Goal: Submit feedback/report problem

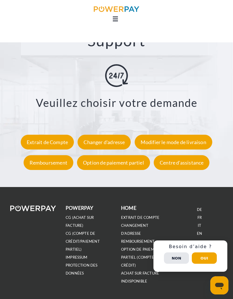
scroll to position [777, 0]
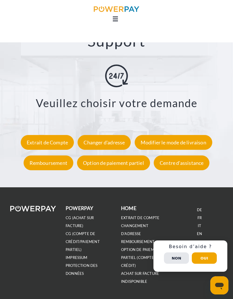
click at [176, 264] on button "Non" at bounding box center [176, 258] width 25 height 11
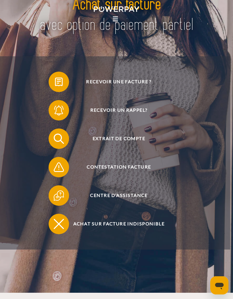
scroll to position [0, 0]
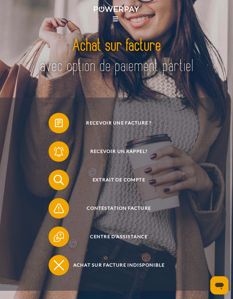
click at [113, 19] on icon at bounding box center [115, 18] width 5 height 1
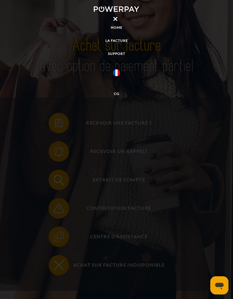
click at [120, 71] on img at bounding box center [116, 72] width 7 height 7
click at [119, 75] on img at bounding box center [116, 72] width 7 height 7
click at [121, 40] on link "LA FACTURE" at bounding box center [116, 41] width 233 height 10
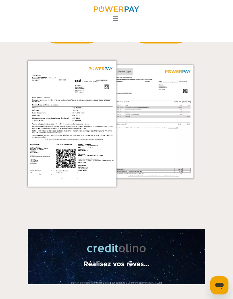
scroll to position [430, 0]
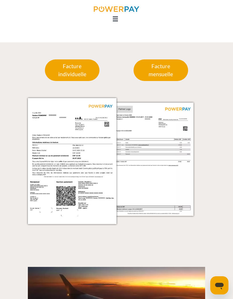
click at [163, 74] on p "Facture mensuelle" at bounding box center [161, 70] width 55 height 22
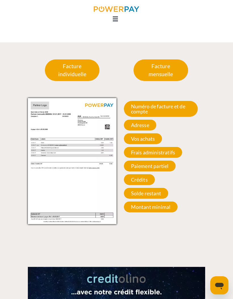
click at [184, 111] on span "Numéro de facture et de compte" at bounding box center [161, 109] width 74 height 16
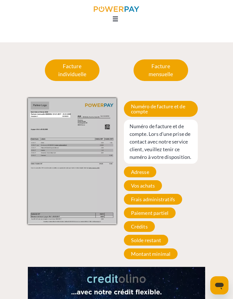
click at [147, 172] on span "Adresse" at bounding box center [140, 172] width 32 height 11
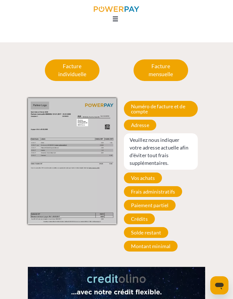
click at [153, 181] on span "Vos achats" at bounding box center [143, 178] width 38 height 11
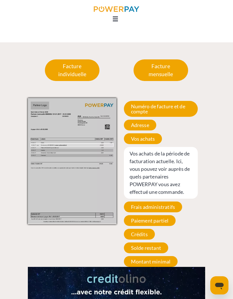
click at [164, 205] on span "Frais administratifs" at bounding box center [153, 207] width 59 height 11
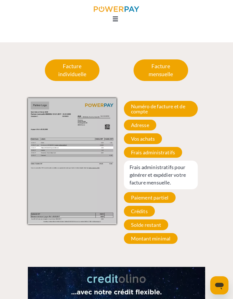
click at [156, 199] on span "Paiement partiel" at bounding box center [150, 197] width 52 height 11
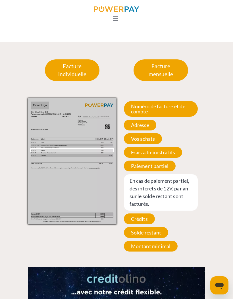
click at [143, 220] on span "Crédits" at bounding box center [139, 219] width 31 height 11
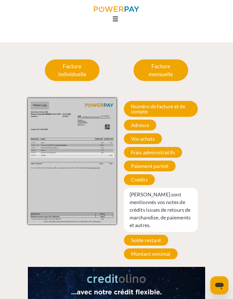
click at [155, 235] on span "Solde restant" at bounding box center [146, 240] width 44 height 11
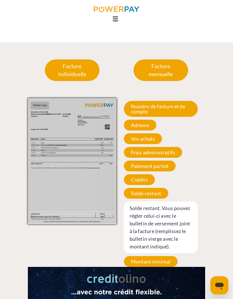
click at [157, 261] on span "Montant minimal" at bounding box center [151, 261] width 54 height 11
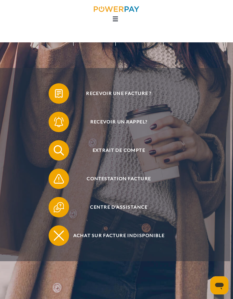
scroll to position [23, 0]
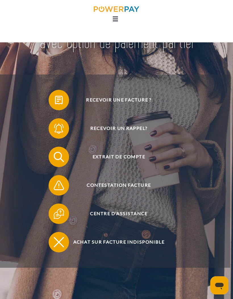
click at [135, 191] on span "Contestation Facture" at bounding box center [118, 185] width 125 height 20
